Goal: Task Accomplishment & Management: Use online tool/utility

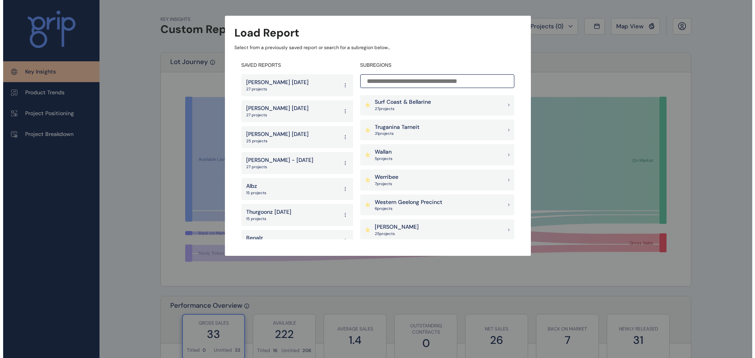
scroll to position [852, 0]
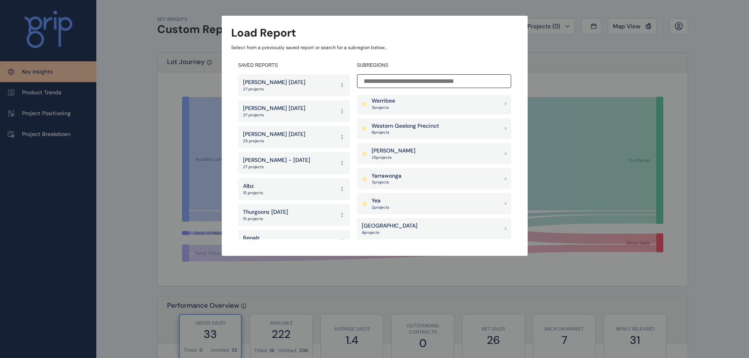
click at [412, 153] on div "[PERSON_NAME] 25 project s" at bounding box center [434, 153] width 154 height 21
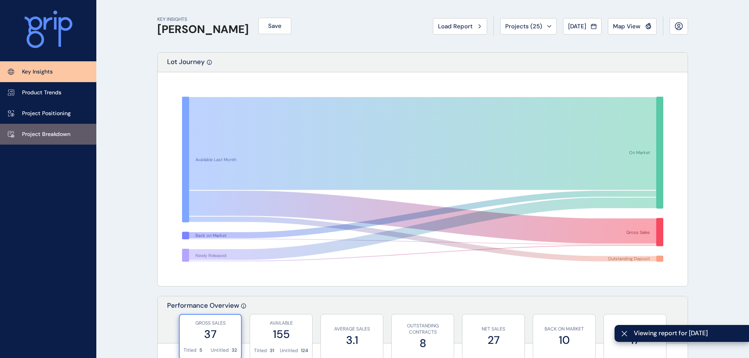
click at [46, 126] on link "Project Breakdown" at bounding box center [48, 134] width 96 height 21
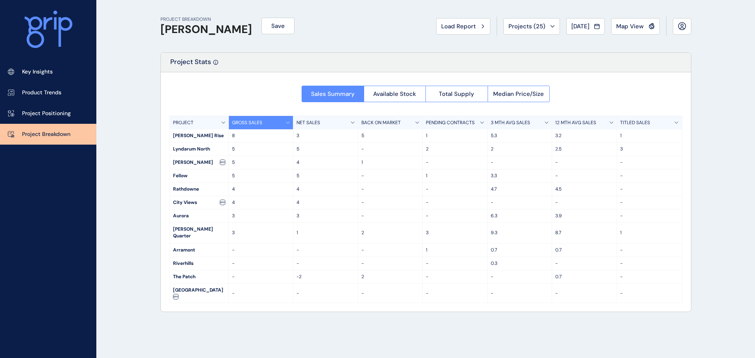
click at [469, 24] on div "Load Report" at bounding box center [463, 26] width 44 height 8
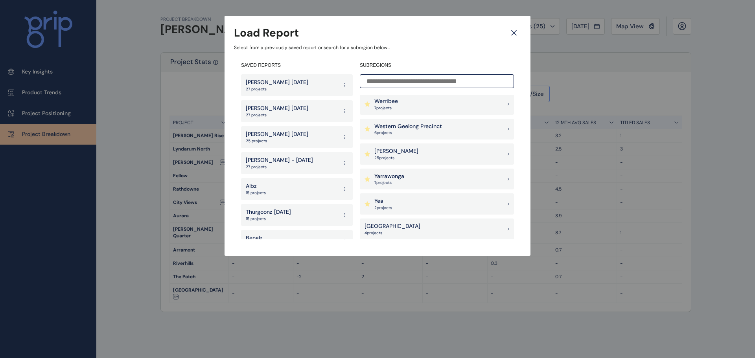
scroll to position [852, 0]
click at [395, 147] on div "[PERSON_NAME] 25 project s" at bounding box center [437, 153] width 154 height 21
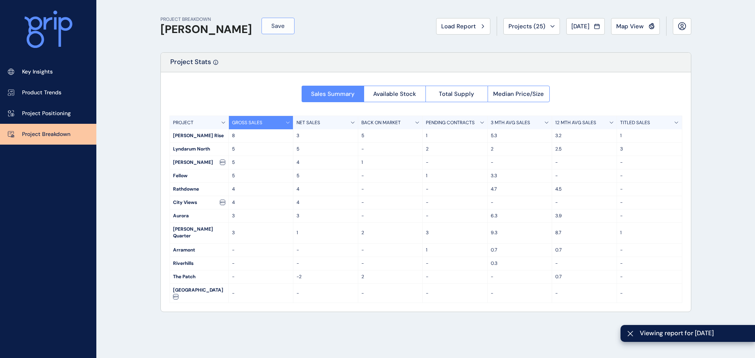
click at [261, 28] on button "Save" at bounding box center [277, 26] width 33 height 17
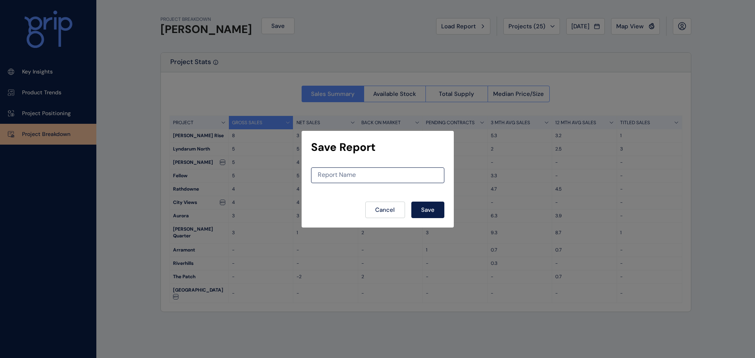
click at [342, 169] on div "Report Name" at bounding box center [377, 175] width 133 height 16
click at [340, 175] on input at bounding box center [377, 175] width 132 height 7
type input "**********"
click at [433, 211] on span "Save" at bounding box center [427, 210] width 13 height 8
